Goal: Task Accomplishment & Management: Use online tool/utility

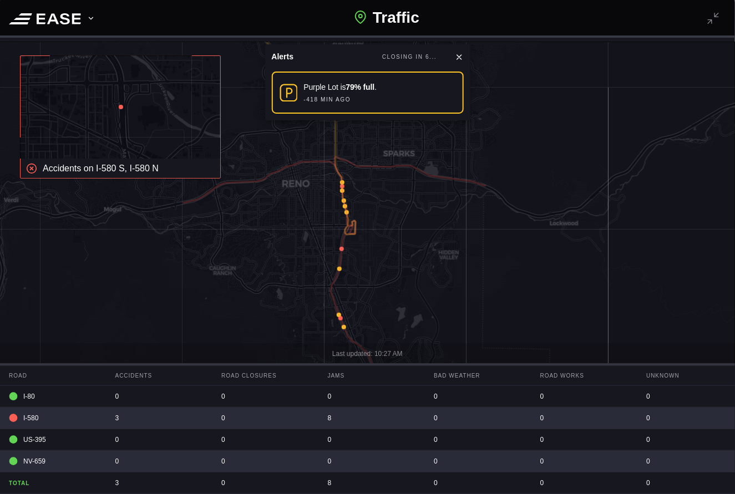
click at [89, 19] on icon at bounding box center [91, 18] width 8 height 8
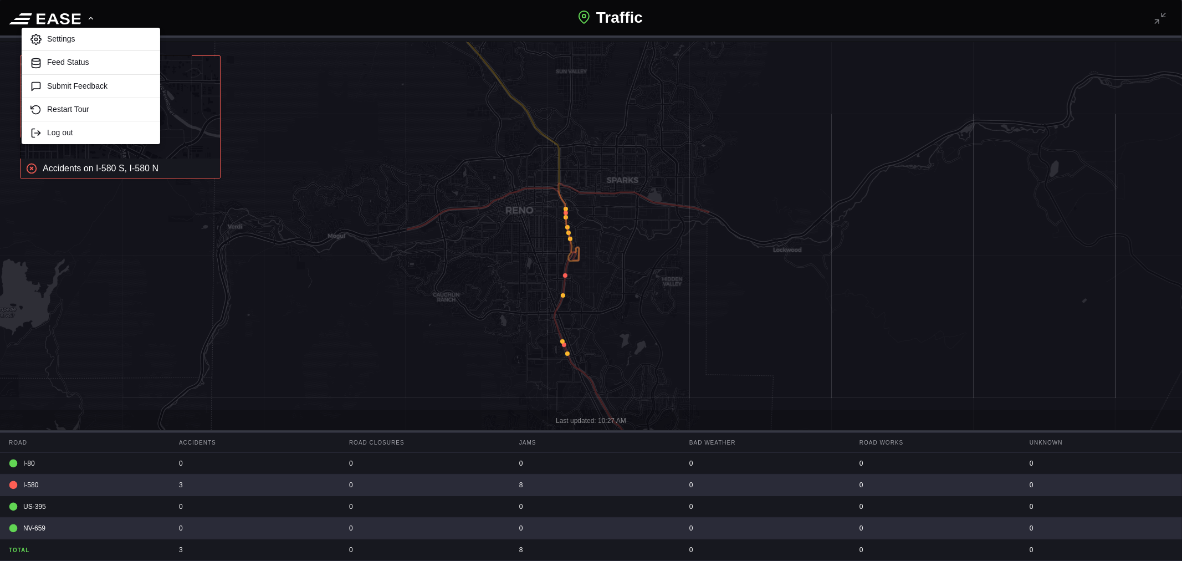
click at [249, 16] on div "Settings Feed Status Submit Feedback Restart Tour Log out Traffic" at bounding box center [591, 19] width 1182 height 38
click at [399, 26] on div "Settings Feed Status Submit Feedback Restart Tour Log out Traffic" at bounding box center [591, 19] width 1182 height 38
click at [50, 17] on icon at bounding box center [53, 18] width 12 height 11
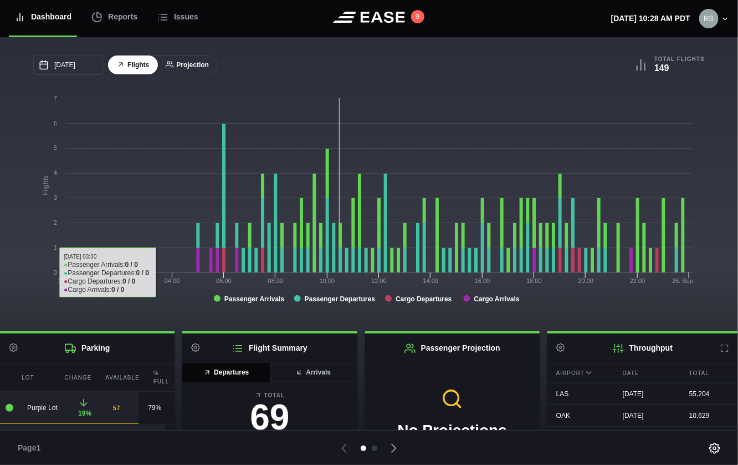
click at [193, 55] on button "Projection" at bounding box center [187, 64] width 61 height 19
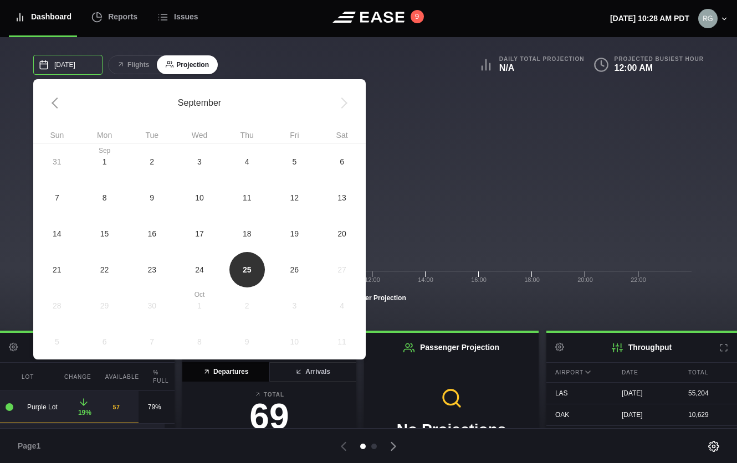
click at [76, 67] on input "[DATE]" at bounding box center [67, 65] width 69 height 20
click at [201, 274] on span "24" at bounding box center [199, 270] width 9 height 12
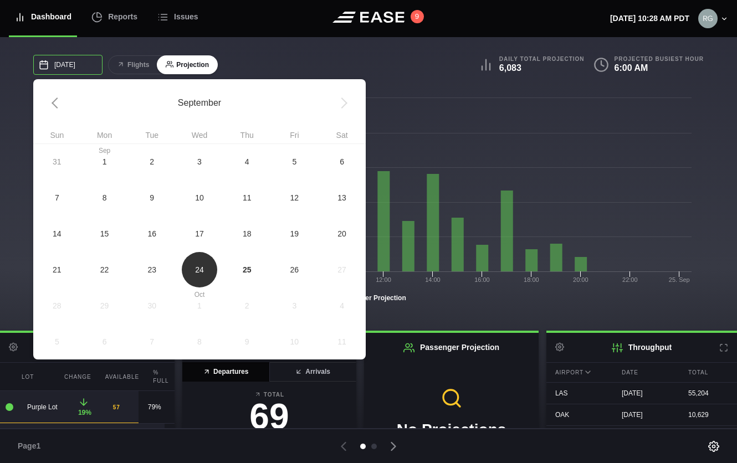
click at [69, 68] on input "[DATE]" at bounding box center [67, 65] width 69 height 20
click at [246, 263] on span "25" at bounding box center [247, 270] width 48 height 36
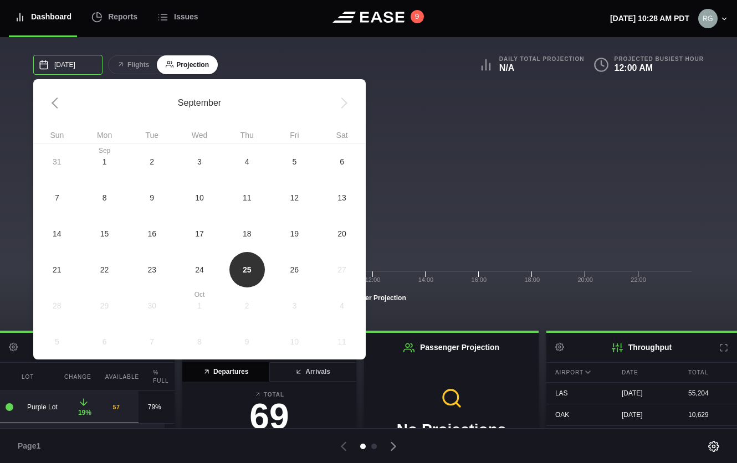
click at [77, 62] on input "[DATE]" at bounding box center [67, 65] width 69 height 20
click at [306, 274] on span "26" at bounding box center [295, 270] width 48 height 36
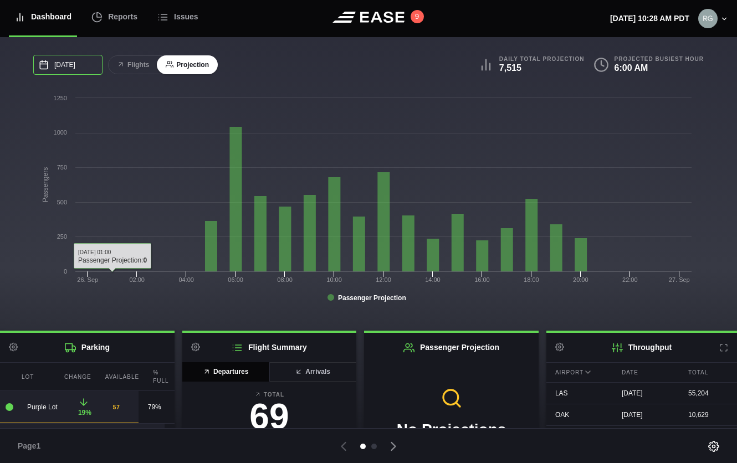
click at [81, 69] on input "[DATE]" at bounding box center [67, 65] width 69 height 20
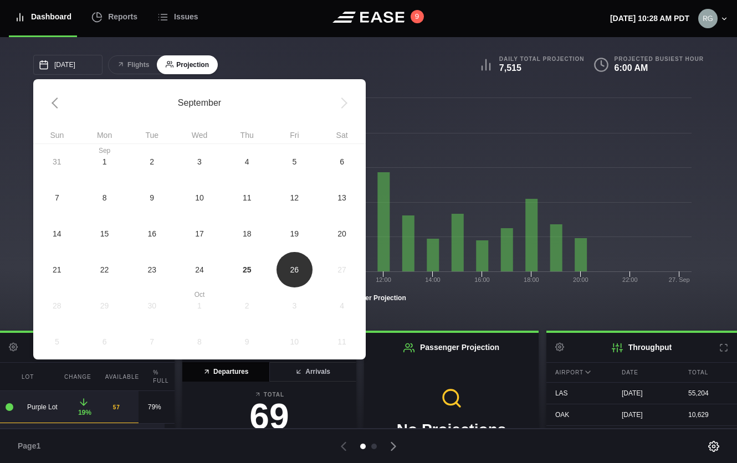
click at [261, 283] on span "25" at bounding box center [247, 270] width 48 height 36
type input "[DATE]"
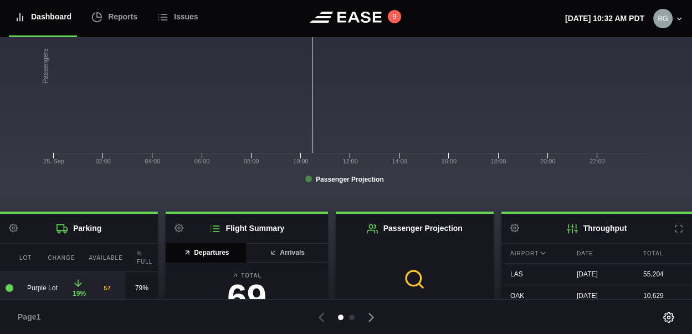
scroll to position [123, 0]
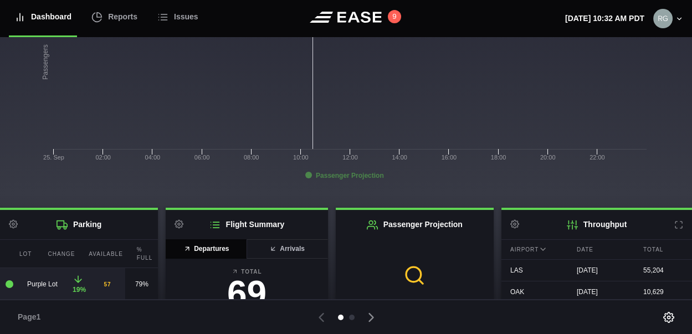
click at [358, 177] on tspan "Passenger Projection" at bounding box center [350, 176] width 68 height 8
click at [338, 179] on tspan "Passenger Projection" at bounding box center [350, 176] width 68 height 8
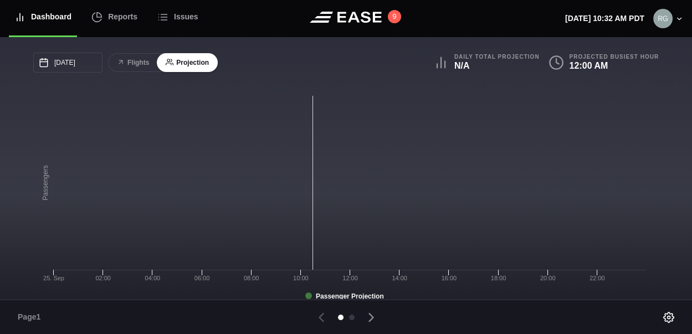
scroll to position [0, 0]
